Goal: Use online tool/utility

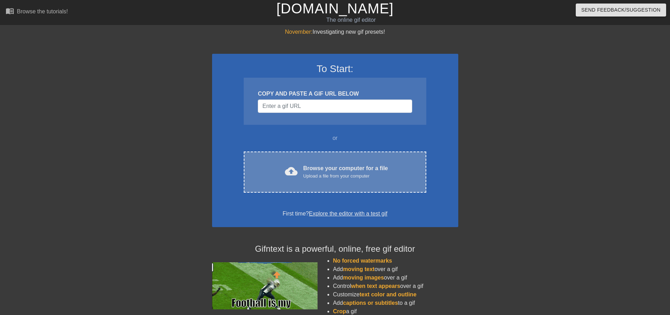
click at [315, 156] on div "cloud_upload Browse your computer for a file Upload a file from your computer C…" at bounding box center [335, 171] width 182 height 41
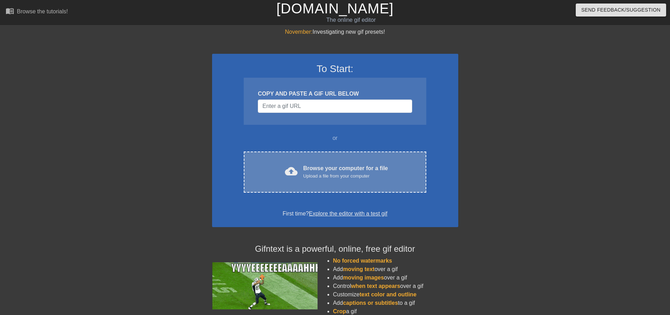
drag, startPoint x: 290, startPoint y: 159, endPoint x: 276, endPoint y: 173, distance: 20.1
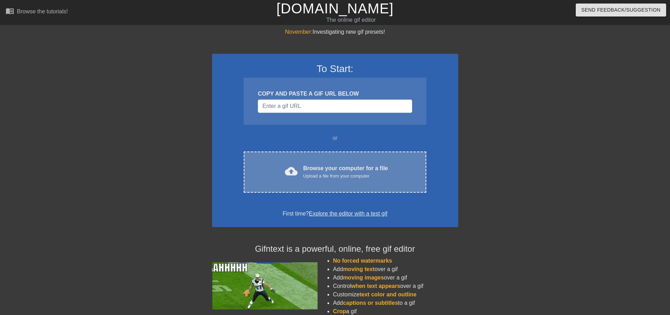
click at [276, 173] on div "cloud_upload Browse your computer for a file Upload a file from your computer" at bounding box center [334, 172] width 153 height 16
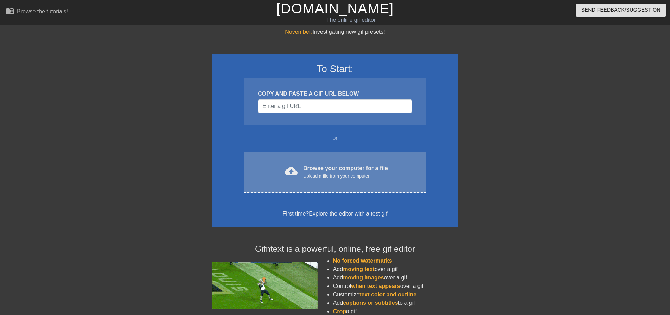
click at [348, 173] on div "Upload a file from your computer" at bounding box center [345, 176] width 85 height 7
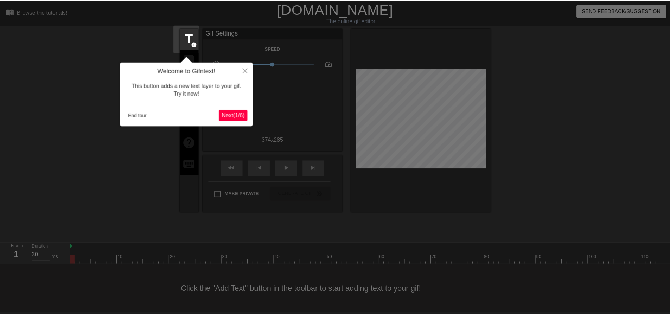
scroll to position [4, 0]
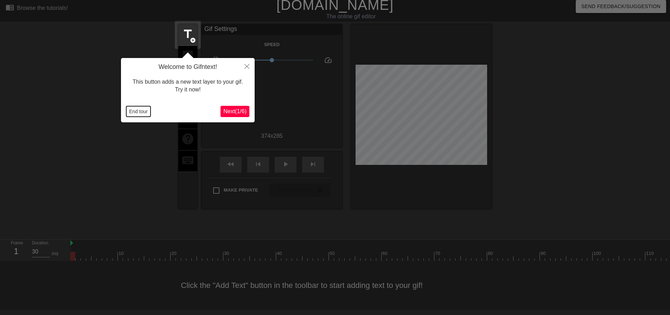
click at [140, 111] on button "End tour" at bounding box center [138, 111] width 24 height 11
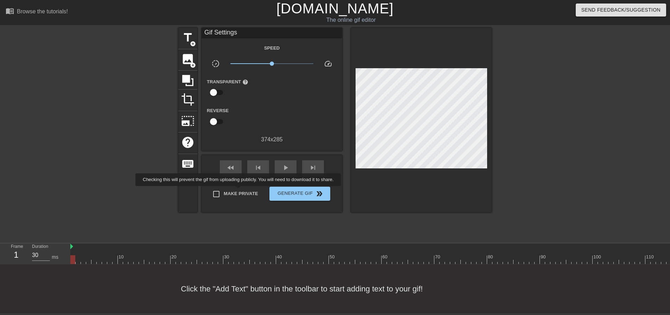
click at [239, 191] on span "Make Private" at bounding box center [241, 193] width 34 height 7
click at [224, 191] on input "Make Private" at bounding box center [216, 194] width 15 height 15
checkbox input "true"
click at [186, 53] on span "image" at bounding box center [187, 58] width 13 height 13
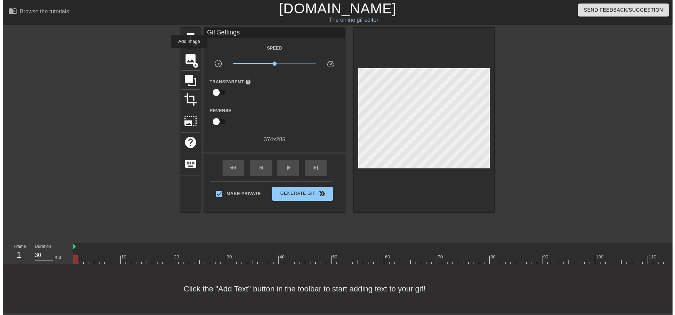
scroll to position [0, 0]
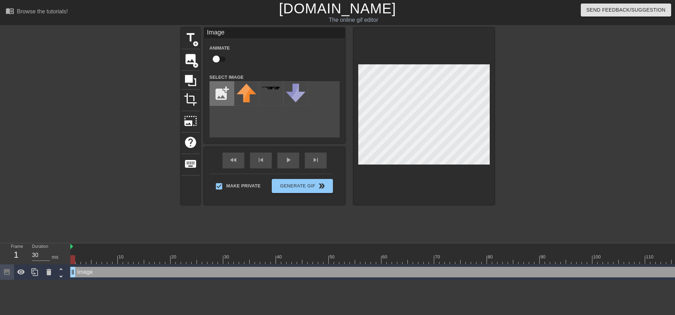
click at [221, 91] on input "file" at bounding box center [222, 94] width 24 height 24
type input "C:\fakepath\New_York_Giants_logo.svg.png"
click at [242, 92] on img at bounding box center [247, 91] width 20 height 15
click at [432, 173] on div at bounding box center [424, 116] width 141 height 177
click at [476, 172] on div at bounding box center [424, 116] width 141 height 177
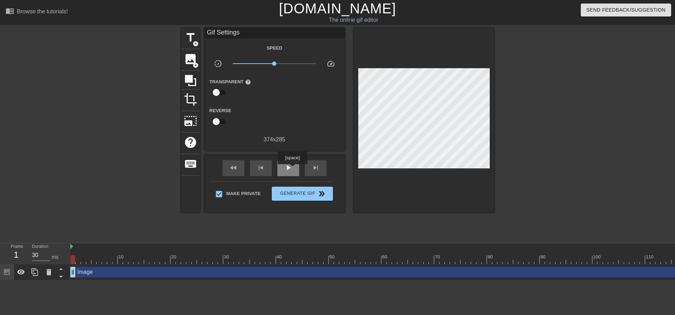
click at [290, 170] on span "play_arrow" at bounding box center [288, 167] width 8 height 8
type input "30"
click at [289, 168] on span "pause" at bounding box center [288, 167] width 8 height 8
drag, startPoint x: 238, startPoint y: 258, endPoint x: 73, endPoint y: 264, distance: 165.7
click at [73, 267] on div "10 20 30 40 50 60 70 80 90 100 110 120 130 140 150 160" at bounding box center [372, 261] width 604 height 37
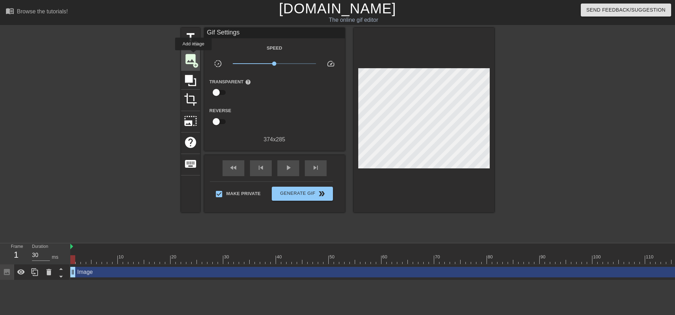
click at [193, 55] on span "image" at bounding box center [190, 58] width 13 height 13
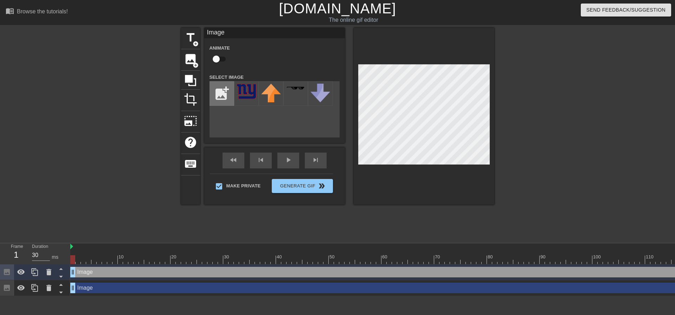
click at [221, 91] on input "file" at bounding box center [222, 94] width 24 height 24
type input "C:\fakepath\6089739bd598a5000448eaac.png"
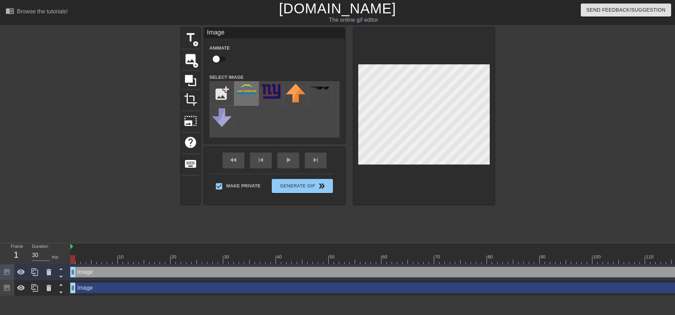
click at [245, 95] on img at bounding box center [247, 90] width 20 height 12
click at [220, 59] on input "checkbox" at bounding box center [216, 58] width 40 height 13
checkbox input "true"
click at [73, 272] on span "lens" at bounding box center [74, 271] width 3 height 3
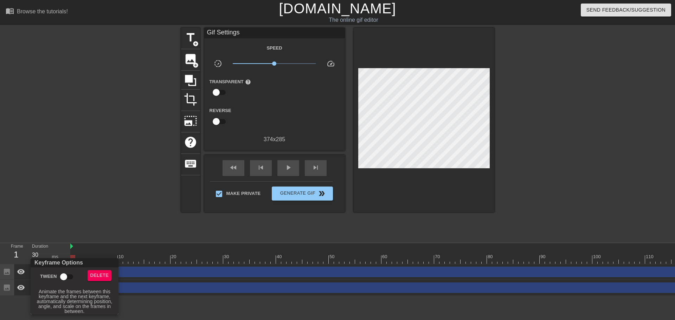
click at [72, 274] on input "Tween" at bounding box center [64, 276] width 40 height 13
checkbox input "true"
click at [198, 302] on div at bounding box center [337, 160] width 675 height 320
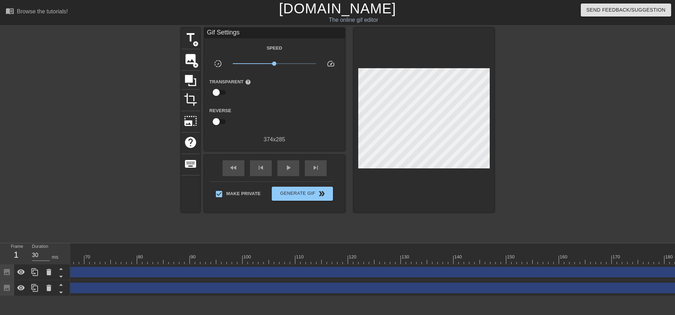
scroll to position [0, 351]
click at [426, 271] on div "Image drag_handle drag_handle" at bounding box center [244, 272] width 1049 height 11
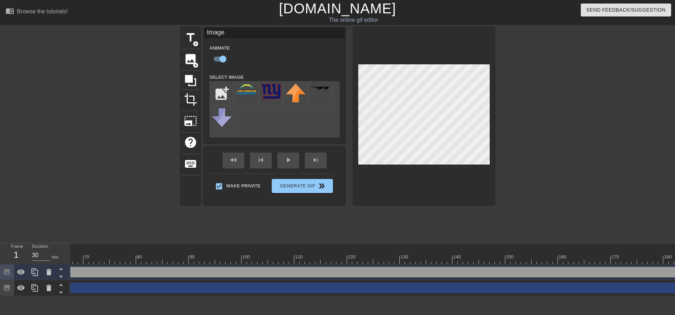
click at [422, 261] on div at bounding box center [244, 259] width 1049 height 9
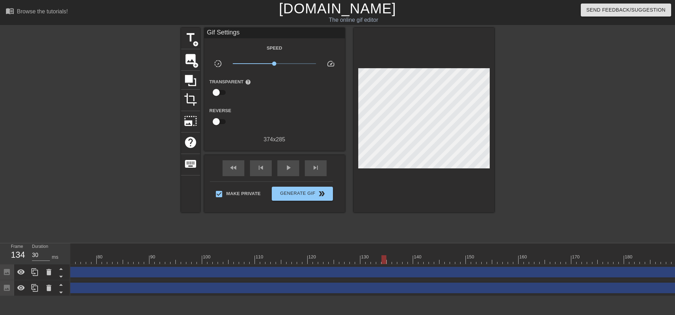
scroll to position [0, 446]
click at [400, 261] on div at bounding box center [148, 259] width 1049 height 9
drag, startPoint x: 428, startPoint y: 265, endPoint x: 434, endPoint y: 264, distance: 6.1
click at [428, 265] on div "Image drag_handle drag_handle lens" at bounding box center [148, 272] width 1049 height 16
click at [438, 260] on div at bounding box center [148, 259] width 1049 height 9
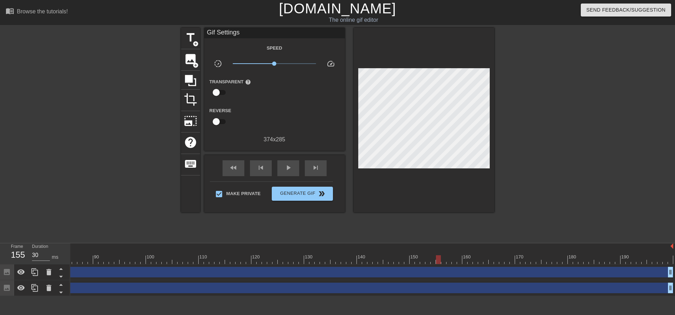
click at [414, 259] on div at bounding box center [148, 259] width 1049 height 9
click at [403, 259] on div at bounding box center [148, 259] width 1049 height 9
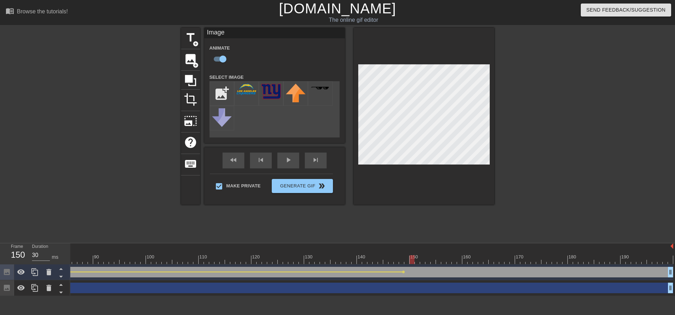
click at [411, 260] on div at bounding box center [148, 259] width 1049 height 9
click at [473, 261] on div at bounding box center [148, 259] width 1049 height 9
click at [441, 259] on div at bounding box center [148, 259] width 1049 height 9
click at [467, 263] on div at bounding box center [148, 259] width 1049 height 9
click at [518, 263] on div at bounding box center [148, 259] width 1049 height 9
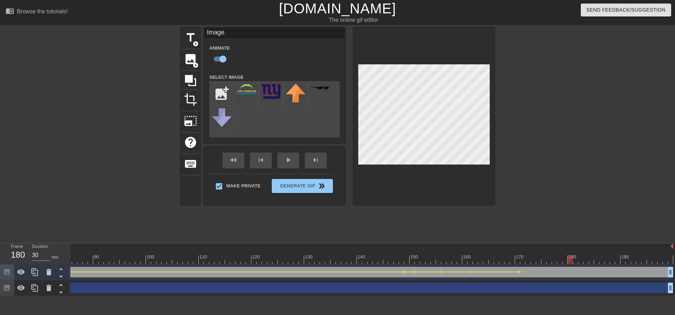
click at [568, 261] on div at bounding box center [148, 259] width 1049 height 9
click at [598, 261] on div at bounding box center [148, 259] width 1049 height 9
click at [584, 261] on div at bounding box center [148, 259] width 1049 height 9
click at [579, 261] on div at bounding box center [148, 259] width 1049 height 9
click at [592, 262] on div at bounding box center [148, 259] width 1049 height 9
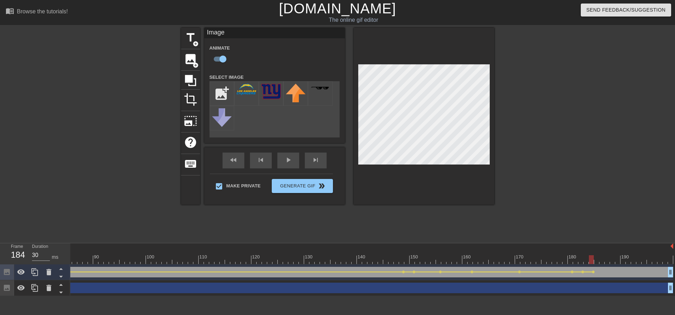
click at [621, 262] on div at bounding box center [148, 259] width 1049 height 9
click at [640, 261] on div at bounding box center [148, 259] width 1049 height 9
click at [205, 262] on div at bounding box center [148, 259] width 1049 height 9
click at [286, 163] on span "play_arrow" at bounding box center [288, 160] width 8 height 8
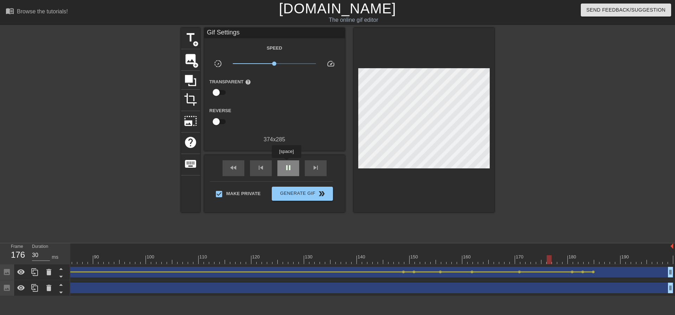
click at [286, 163] on span "pause" at bounding box center [288, 167] width 8 height 8
click at [405, 272] on div at bounding box center [409, 271] width 8 height 1
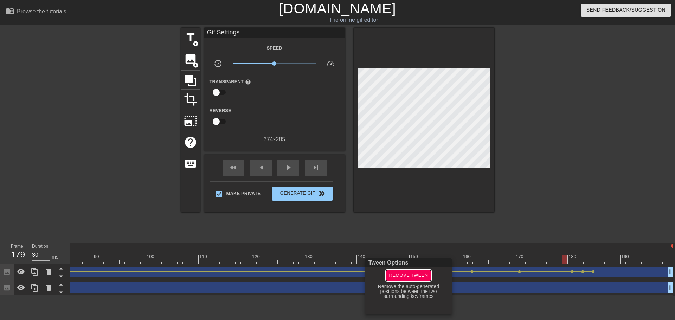
click at [405, 273] on span "Remove Tween" at bounding box center [408, 276] width 39 height 8
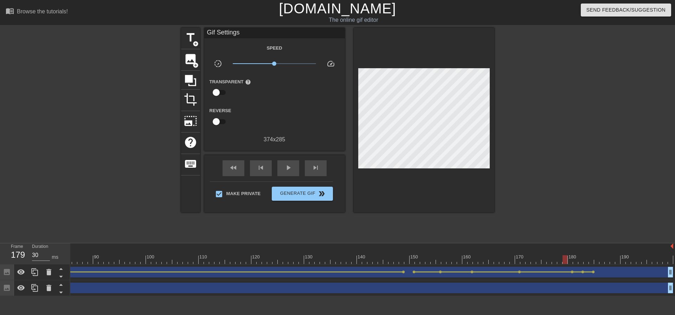
click at [370, 260] on div at bounding box center [148, 259] width 1049 height 9
click at [291, 168] on span "play_arrow" at bounding box center [288, 167] width 8 height 8
type input "30"
click at [291, 168] on span "pause" at bounding box center [288, 167] width 8 height 8
click at [414, 272] on span "lens" at bounding box center [413, 271] width 3 height 3
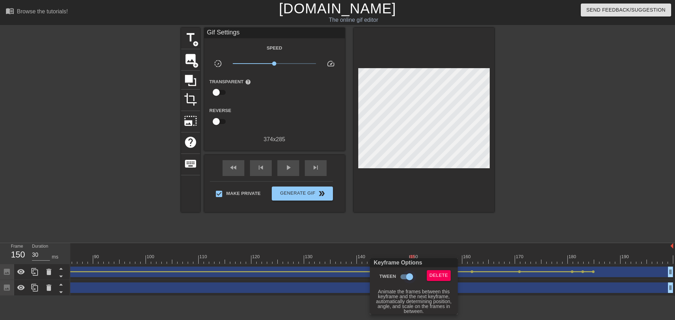
click at [405, 276] on input "Tween" at bounding box center [409, 276] width 40 height 13
checkbox input "false"
click at [293, 172] on div at bounding box center [337, 160] width 675 height 320
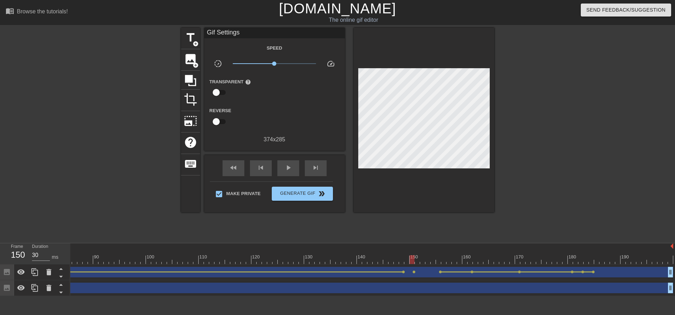
click at [382, 260] on div at bounding box center [148, 259] width 1049 height 9
click at [288, 173] on div "play_arrow" at bounding box center [288, 168] width 22 height 16
click at [289, 173] on div "pause" at bounding box center [288, 168] width 22 height 16
click at [121, 264] on div "10 20 30 40 50 60 70 80 90 100 110 120 130 140 150 160" at bounding box center [148, 253] width 1049 height 21
click at [112, 259] on div at bounding box center [148, 259] width 1049 height 9
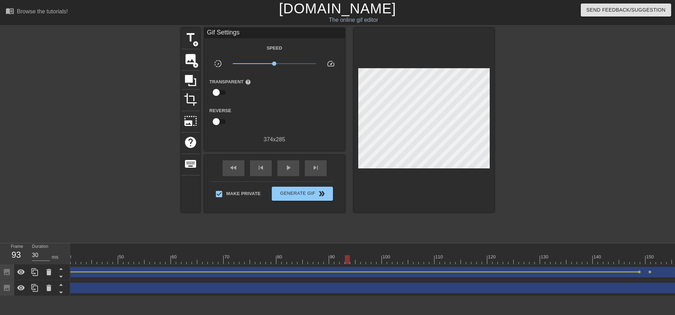
scroll to position [0, 209]
click at [275, 261] on div at bounding box center [385, 259] width 1049 height 9
click at [195, 259] on div at bounding box center [385, 259] width 1049 height 9
click at [129, 262] on div at bounding box center [385, 259] width 1049 height 9
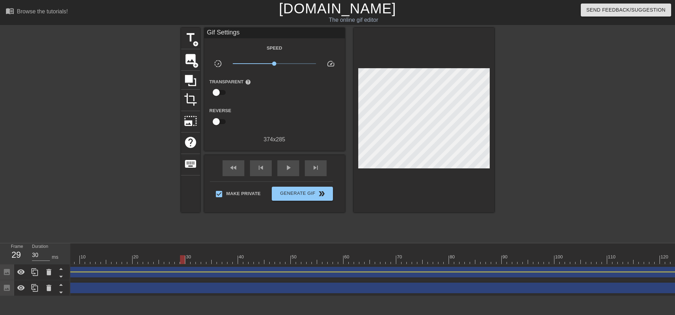
click at [185, 263] on div at bounding box center [556, 259] width 1049 height 9
click at [195, 261] on div at bounding box center [556, 259] width 1049 height 9
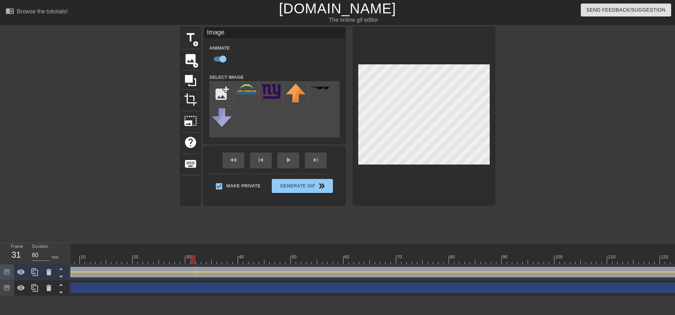
click at [213, 262] on div at bounding box center [556, 259] width 1049 height 9
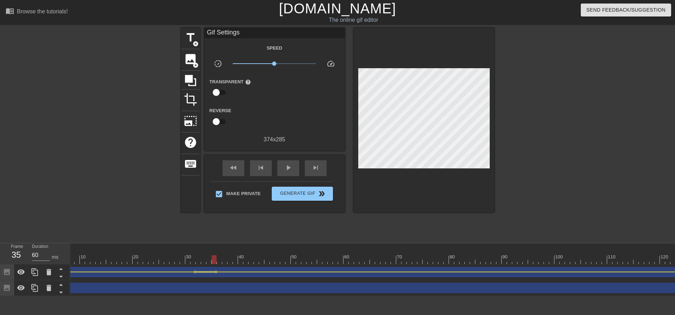
click at [209, 272] on div at bounding box center [205, 271] width 19 height 1
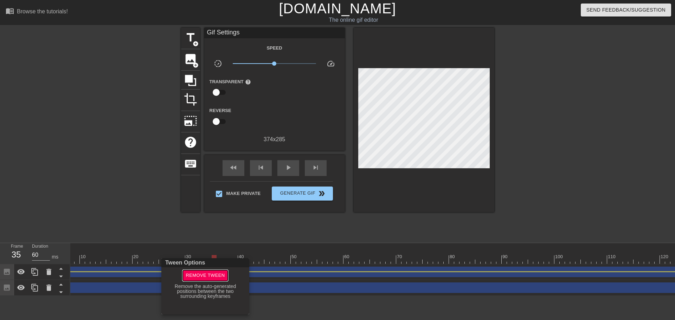
click at [209, 273] on span "Remove Tween" at bounding box center [205, 276] width 39 height 8
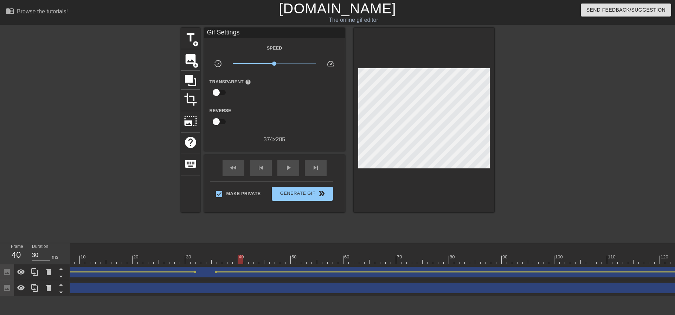
click at [238, 260] on div at bounding box center [556, 259] width 1049 height 9
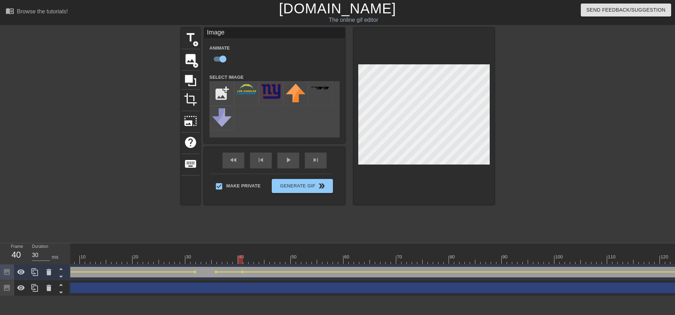
click at [280, 261] on div at bounding box center [556, 259] width 1049 height 9
click at [316, 259] on div at bounding box center [556, 259] width 1049 height 9
click at [423, 259] on div at bounding box center [556, 259] width 1049 height 9
click at [326, 261] on div at bounding box center [556, 259] width 1049 height 9
click at [263, 264] on div at bounding box center [556, 259] width 1049 height 9
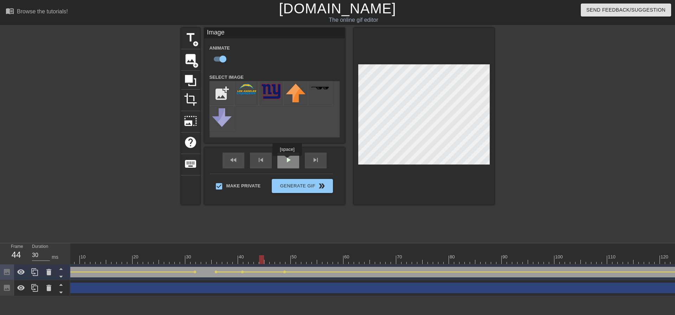
click at [287, 161] on div "play_arrow" at bounding box center [288, 161] width 22 height 16
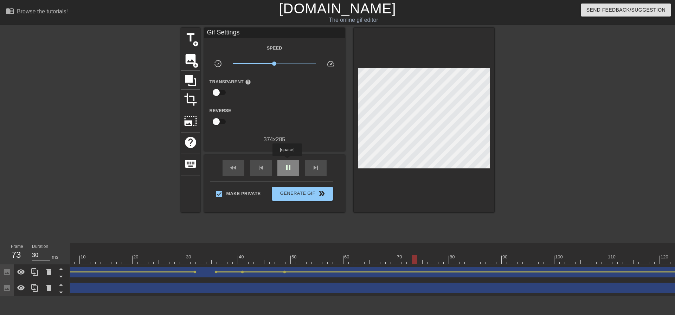
click at [287, 161] on div "pause" at bounding box center [288, 168] width 22 height 16
click at [287, 161] on div "play_arrow" at bounding box center [288, 168] width 22 height 16
click at [287, 161] on div "pause" at bounding box center [288, 168] width 22 height 16
click at [287, 161] on div "play_arrow" at bounding box center [288, 168] width 22 height 16
click at [287, 161] on div "pause" at bounding box center [288, 168] width 22 height 16
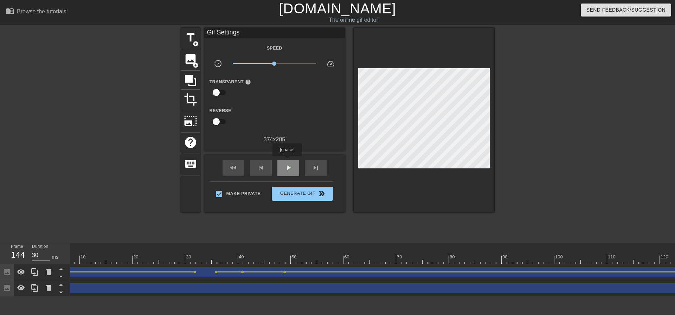
click at [287, 161] on div "play_arrow" at bounding box center [288, 168] width 22 height 16
click at [287, 161] on div "pause" at bounding box center [288, 168] width 22 height 16
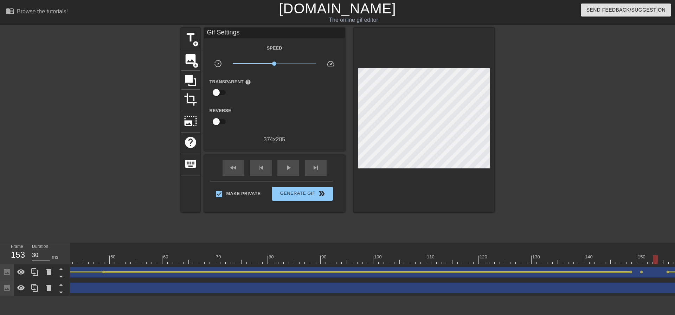
click at [537, 272] on div at bounding box center [367, 271] width 525 height 1
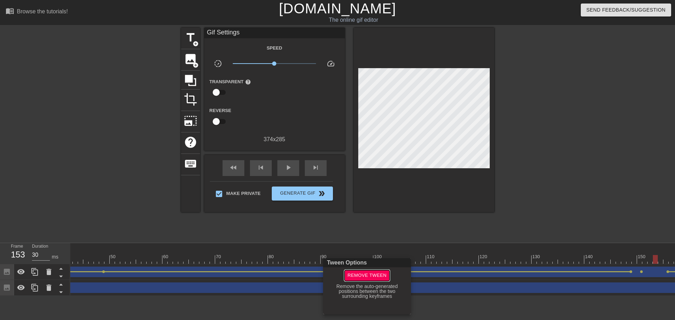
drag, startPoint x: 537, startPoint y: 272, endPoint x: 359, endPoint y: 279, distance: 178.0
click at [359, 279] on span "Remove Tween" at bounding box center [366, 276] width 39 height 8
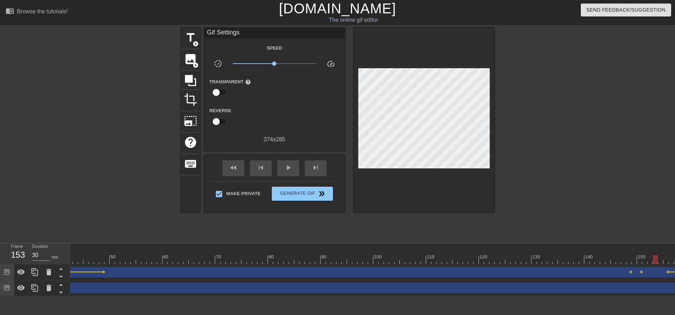
click at [108, 259] on div at bounding box center [375, 259] width 1049 height 9
click at [285, 169] on span "play_arrow" at bounding box center [288, 167] width 8 height 8
click at [285, 169] on span "pause" at bounding box center [288, 167] width 8 height 8
click at [193, 257] on div at bounding box center [375, 259] width 1049 height 9
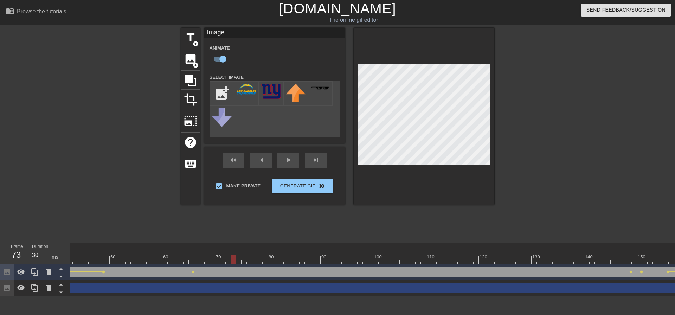
click at [232, 261] on div at bounding box center [375, 259] width 1049 height 9
click at [280, 267] on div "Image drag_handle drag_handle" at bounding box center [375, 272] width 1049 height 11
click at [275, 262] on div at bounding box center [375, 259] width 1049 height 9
click at [338, 262] on div at bounding box center [375, 259] width 1049 height 9
click at [294, 162] on div "play_arrow" at bounding box center [288, 161] width 22 height 16
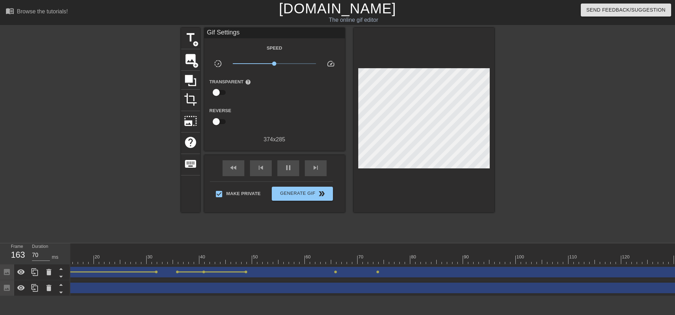
scroll to position [0, 11]
click at [288, 272] on div at bounding box center [290, 271] width 40 height 1
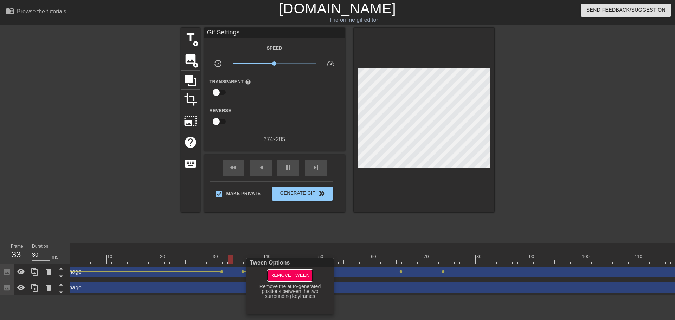
drag, startPoint x: 288, startPoint y: 272, endPoint x: 283, endPoint y: 276, distance: 6.3
click at [283, 276] on span "Remove Tween" at bounding box center [289, 276] width 39 height 8
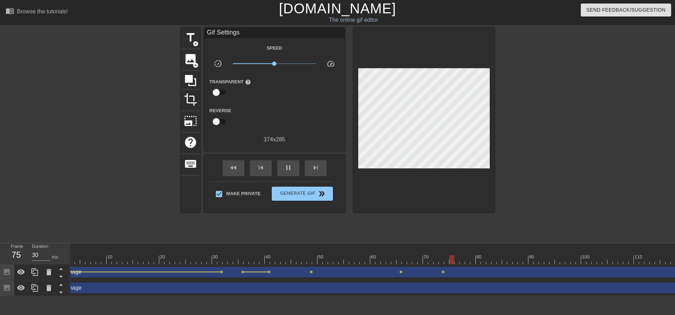
click at [173, 258] on div at bounding box center [583, 259] width 1049 height 9
click at [286, 168] on span "play_arrow" at bounding box center [288, 167] width 8 height 8
click at [310, 272] on span "lens" at bounding box center [311, 271] width 3 height 3
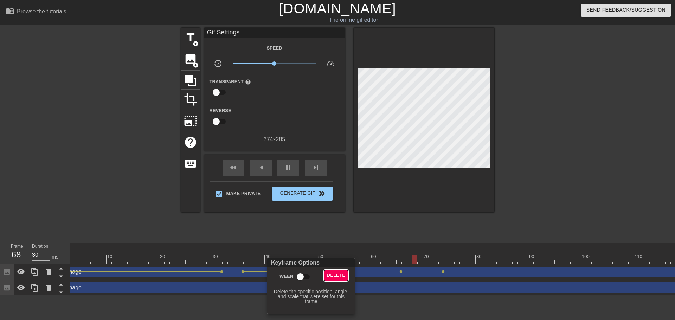
click at [332, 275] on span "Delete" at bounding box center [336, 276] width 19 height 8
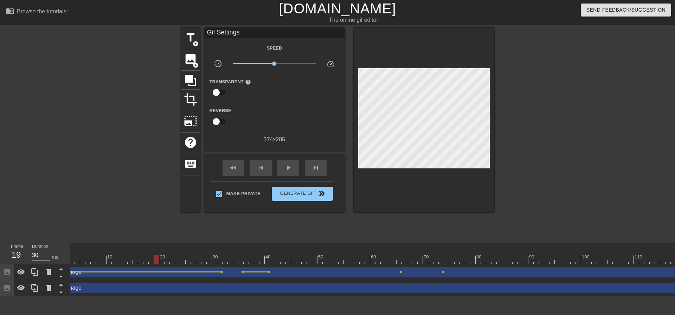
click at [159, 262] on div at bounding box center [583, 259] width 1049 height 9
click at [285, 167] on span "play_arrow" at bounding box center [288, 167] width 8 height 8
type input "30"
click at [295, 195] on span "Generate Gif double_arrow" at bounding box center [301, 193] width 55 height 8
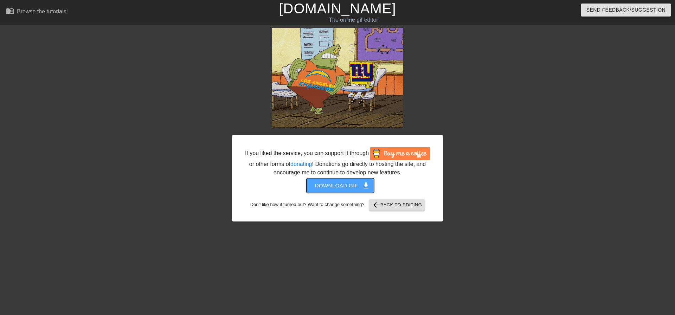
click at [349, 187] on span "Download gif get_app" at bounding box center [340, 185] width 51 height 9
